Goal: Task Accomplishment & Management: Use online tool/utility

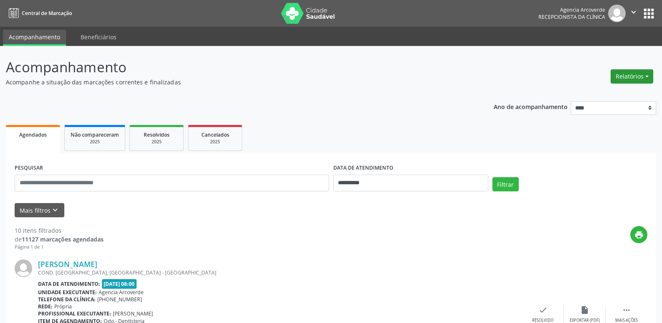
click at [625, 79] on button "Relatórios" at bounding box center [632, 76] width 43 height 14
click at [579, 93] on link "Agendamentos" at bounding box center [609, 95] width 90 height 12
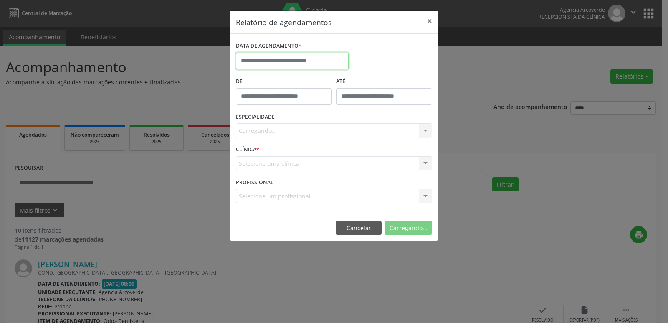
drag, startPoint x: 274, startPoint y: 66, endPoint x: 275, endPoint y: 75, distance: 9.6
click at [275, 65] on body "**********" at bounding box center [334, 161] width 668 height 323
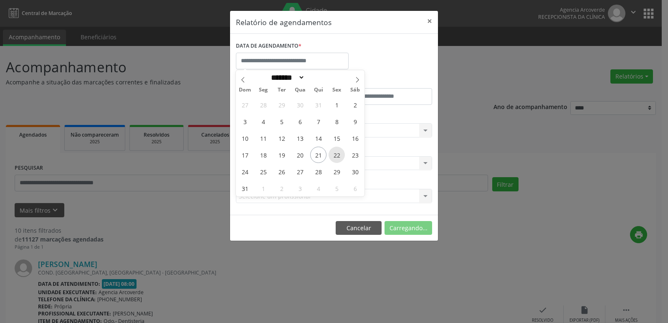
click at [339, 155] on span "22" at bounding box center [337, 155] width 16 height 16
type input "**********"
click at [339, 155] on span "22" at bounding box center [337, 155] width 16 height 16
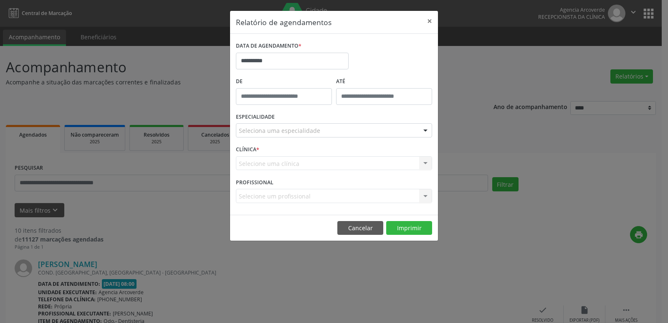
drag, startPoint x: 326, startPoint y: 130, endPoint x: 309, endPoint y: 147, distance: 23.9
click at [325, 130] on div "Seleciona uma especialidade" at bounding box center [334, 130] width 196 height 14
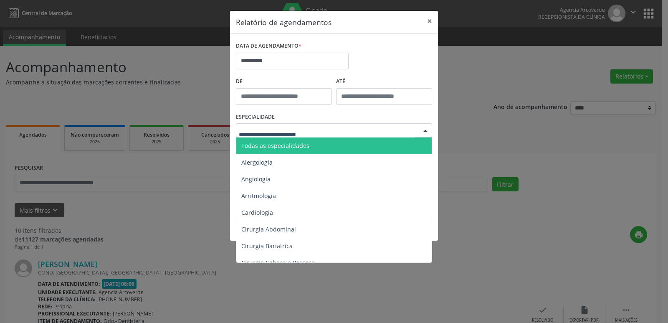
click at [297, 149] on span "Todas as especialidades" at bounding box center [275, 146] width 68 height 8
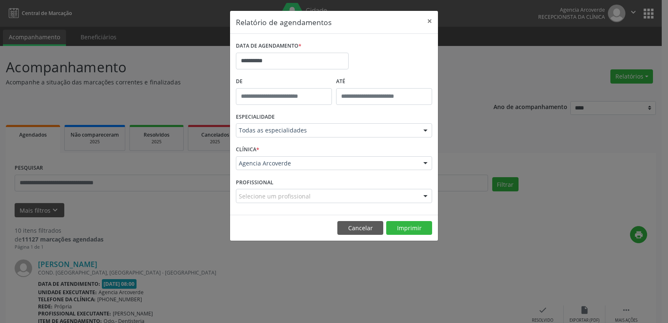
click at [425, 235] on footer "Cancelar Imprimir" at bounding box center [334, 228] width 208 height 26
click at [423, 231] on button "Imprimir" at bounding box center [409, 228] width 46 height 14
